Goal: Task Accomplishment & Management: Manage account settings

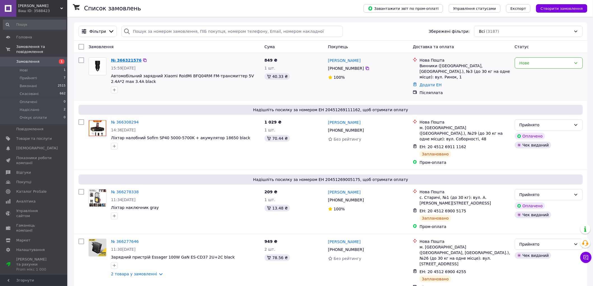
click at [130, 60] on link "№ 366321576" at bounding box center [126, 60] width 31 height 4
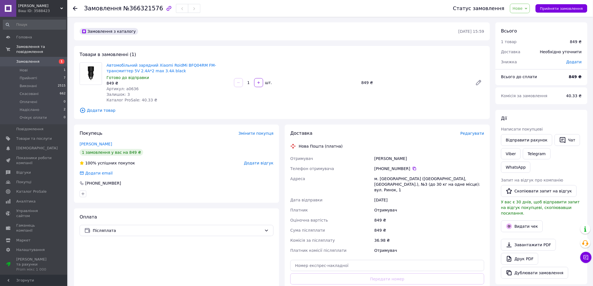
click at [529, 9] on span "Нове" at bounding box center [520, 9] width 20 height 10
click at [523, 23] on li "Прийнято" at bounding box center [526, 19] width 33 height 8
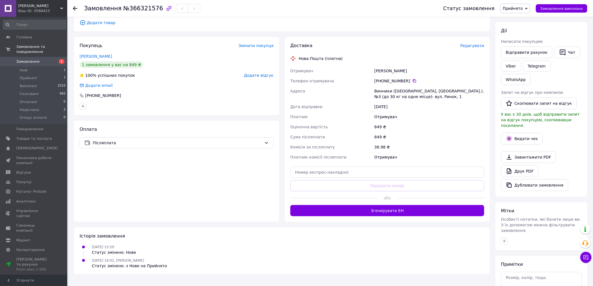
scroll to position [93, 0]
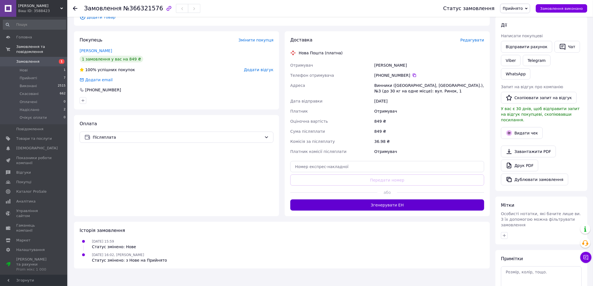
click at [392, 208] on button "Згенерувати ЕН" at bounding box center [387, 205] width 194 height 11
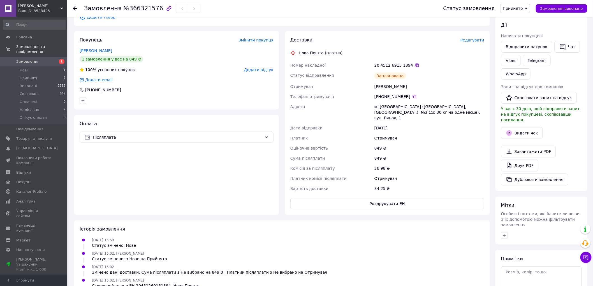
click at [416, 66] on icon at bounding box center [417, 65] width 3 height 3
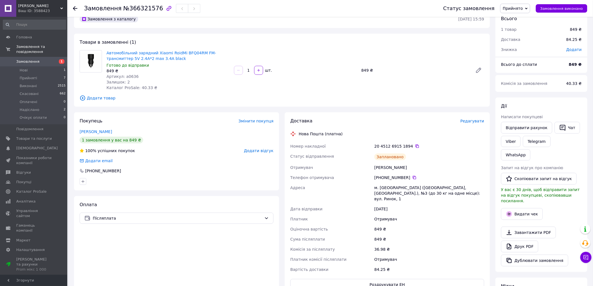
scroll to position [0, 0]
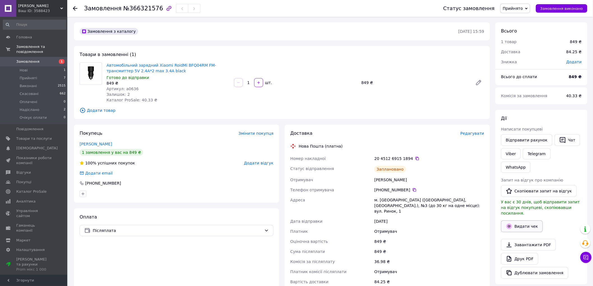
click at [526, 221] on button "Видати чек" at bounding box center [522, 227] width 42 height 12
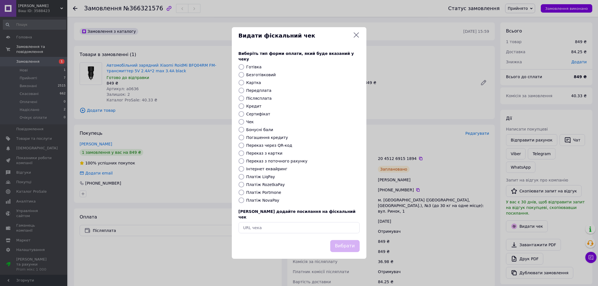
click at [242, 76] on input "Безготівковий" at bounding box center [242, 75] width 6 height 6
radio input "true"
click at [345, 240] on button "Вибрати" at bounding box center [344, 246] width 29 height 12
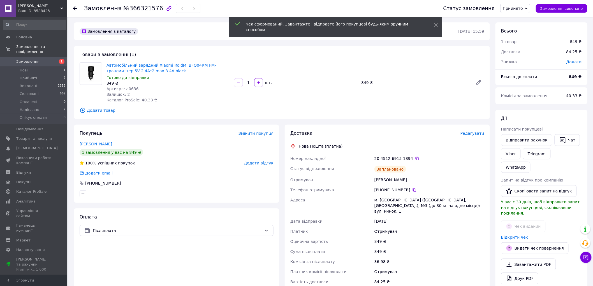
click at [516, 235] on link "Відкрити чек" at bounding box center [514, 237] width 27 height 4
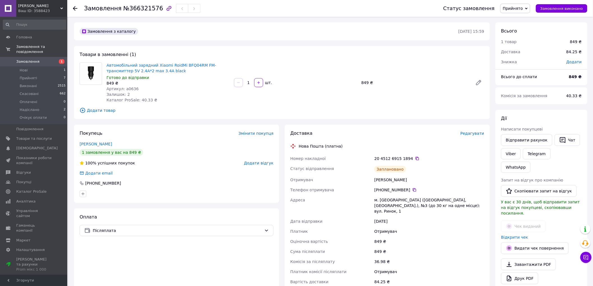
click at [38, 60] on link "Замовлення 1" at bounding box center [34, 62] width 69 height 10
